Goal: Information Seeking & Learning: Stay updated

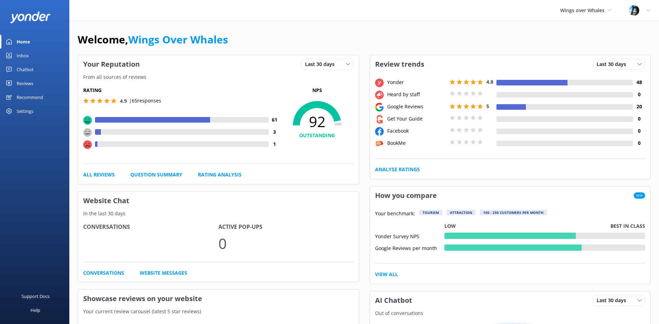
click at [36, 84] on link "Reviews" at bounding box center [34, 83] width 69 height 14
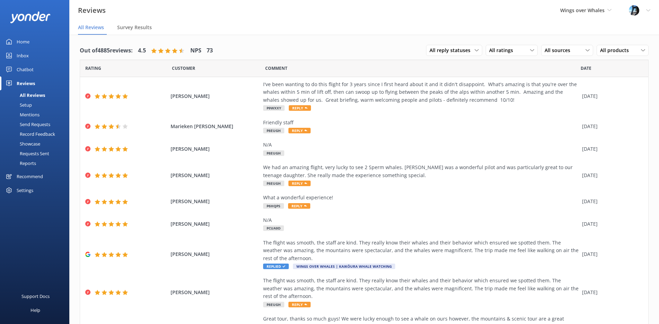
click at [30, 115] on div "Mentions" at bounding box center [21, 115] width 35 height 10
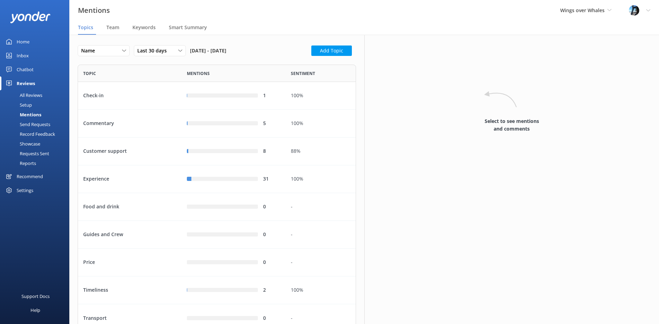
scroll to position [267, 278]
click at [27, 81] on div "Reviews" at bounding box center [26, 83] width 18 height 14
